Goal: Find specific page/section: Find specific page/section

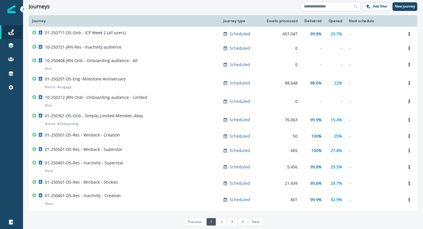
click at [316, 7] on input at bounding box center [330, 6] width 60 height 9
type input "**********"
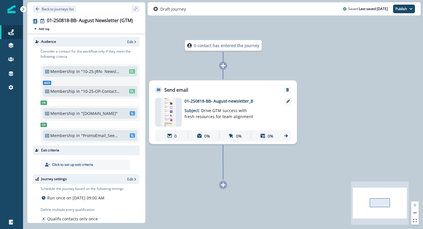
click at [168, 113] on img at bounding box center [168, 112] width 15 height 29
click at [176, 114] on div at bounding box center [168, 112] width 27 height 29
